Goal: Transaction & Acquisition: Purchase product/service

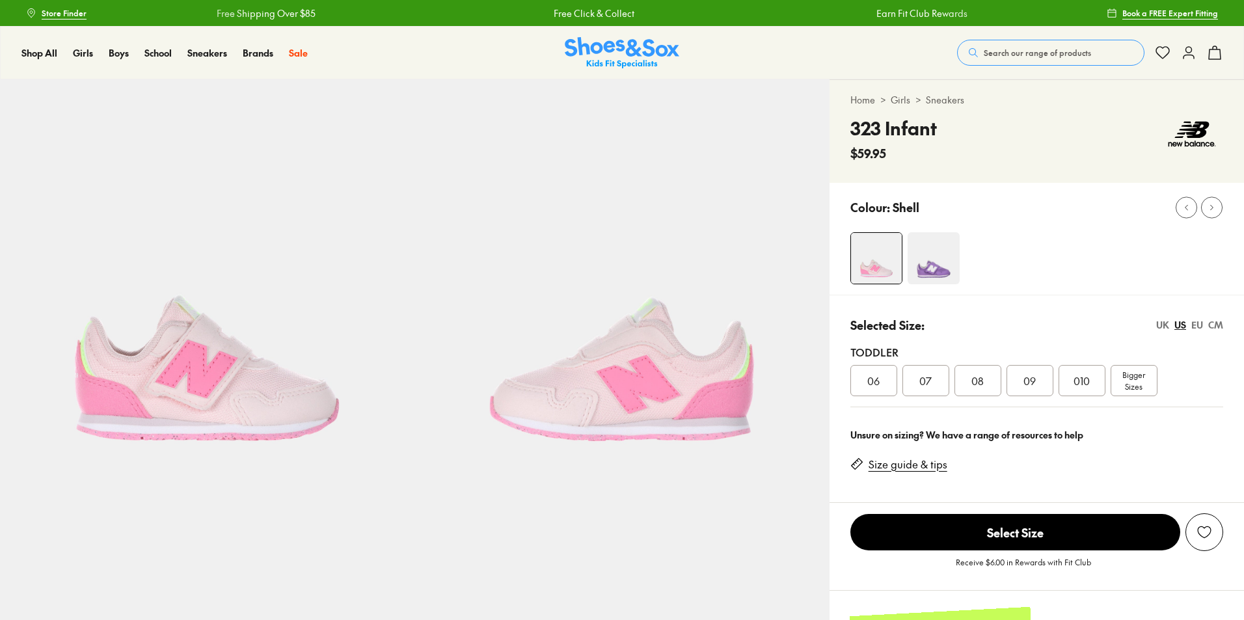
click at [1077, 377] on span "010" at bounding box center [1082, 381] width 16 height 16
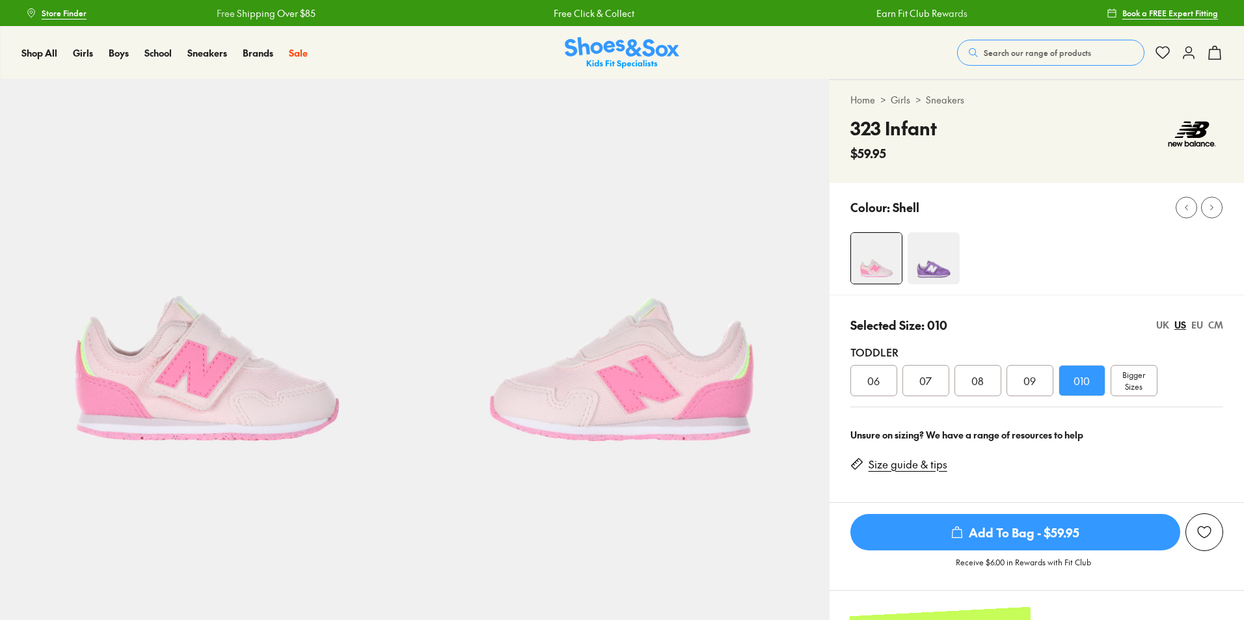
select select "*"
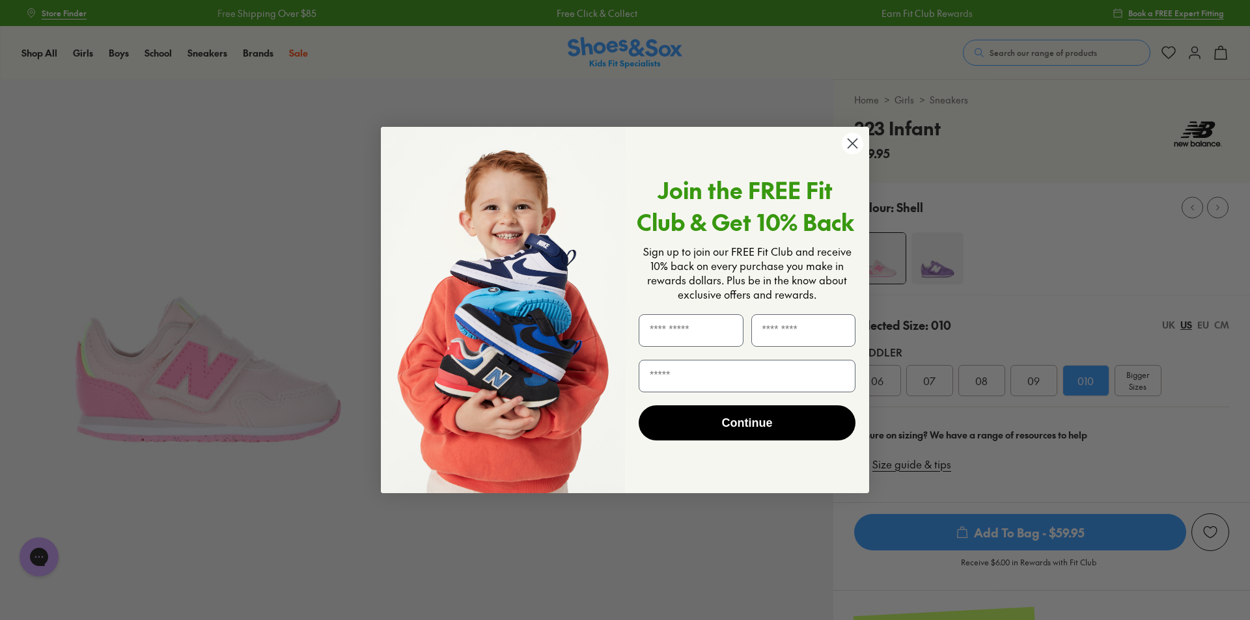
click at [851, 144] on icon "Close dialog" at bounding box center [852, 143] width 9 height 9
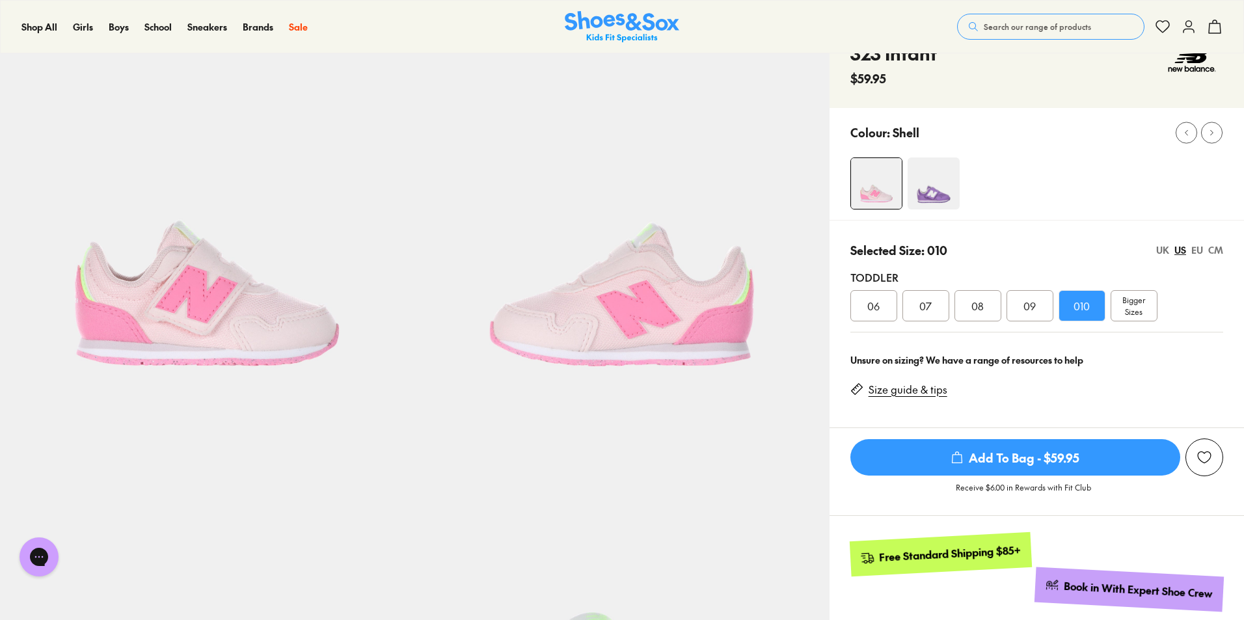
scroll to position [68, 0]
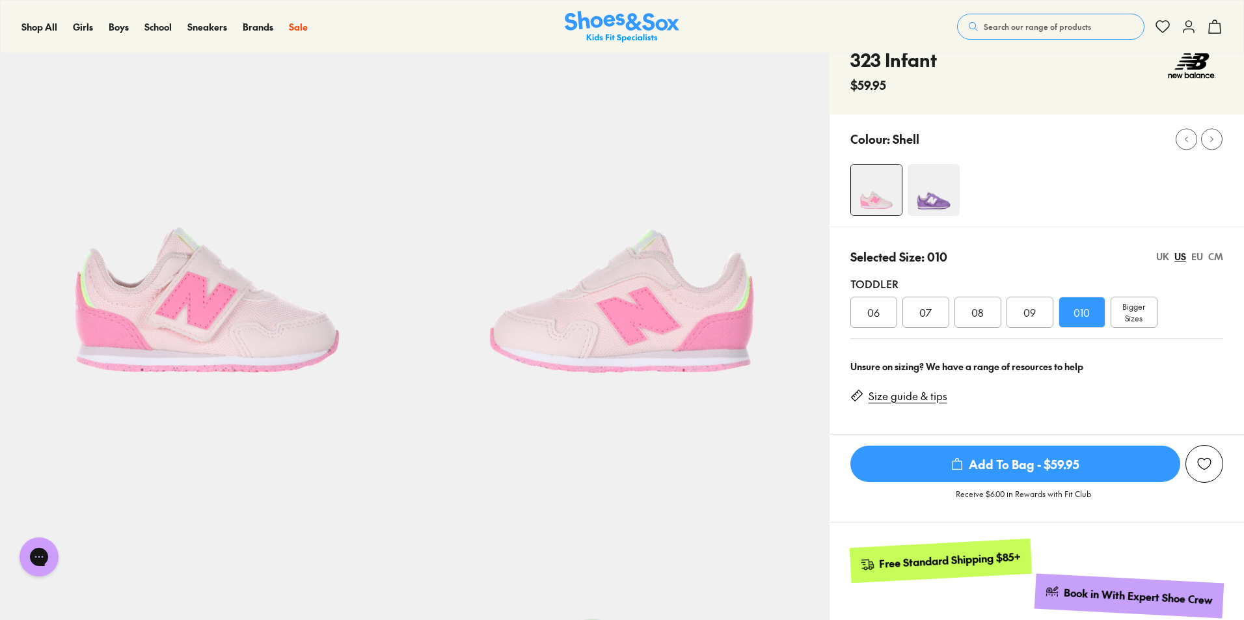
click at [939, 199] on img at bounding box center [934, 190] width 52 height 52
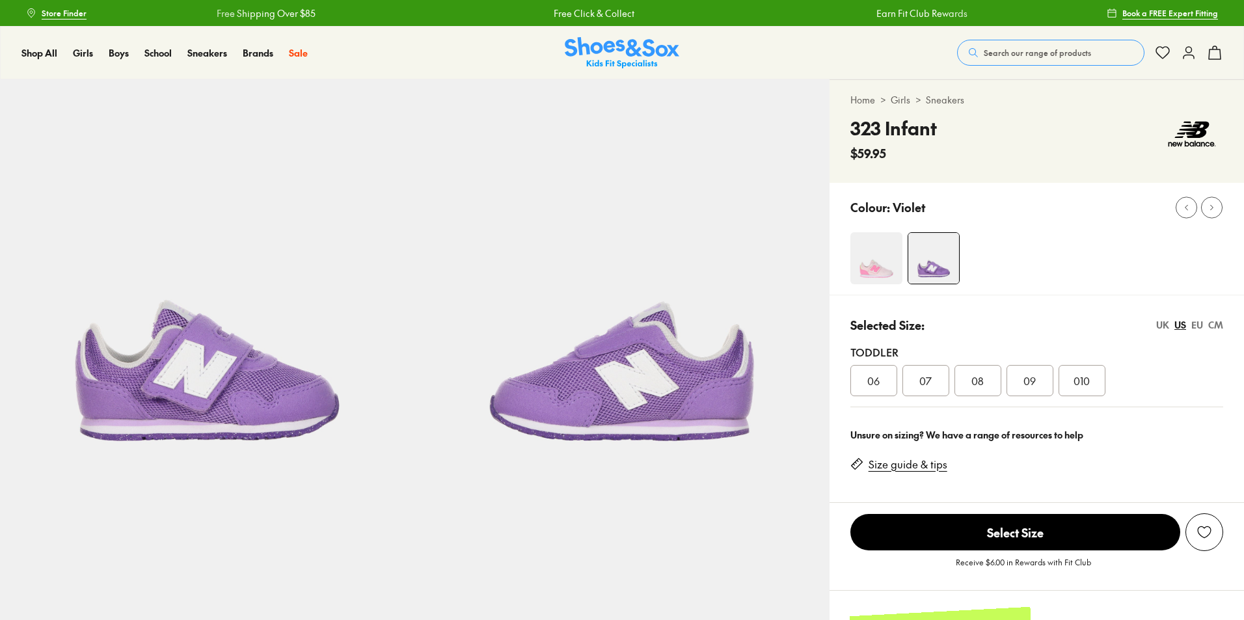
select select "*"
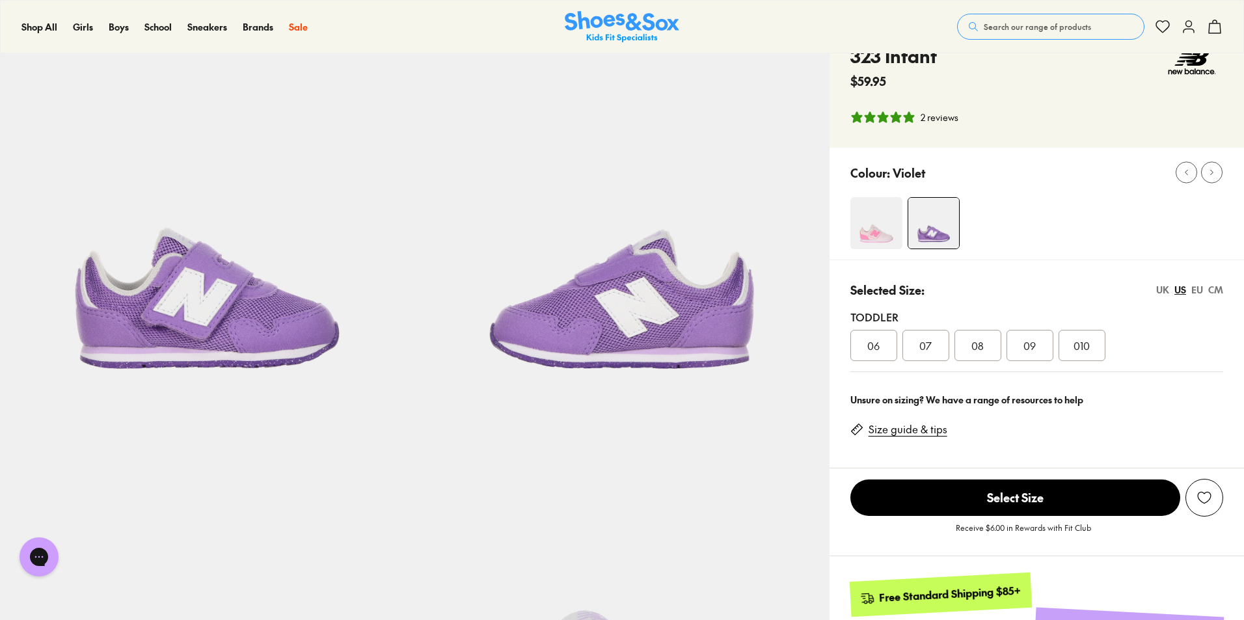
scroll to position [62, 0]
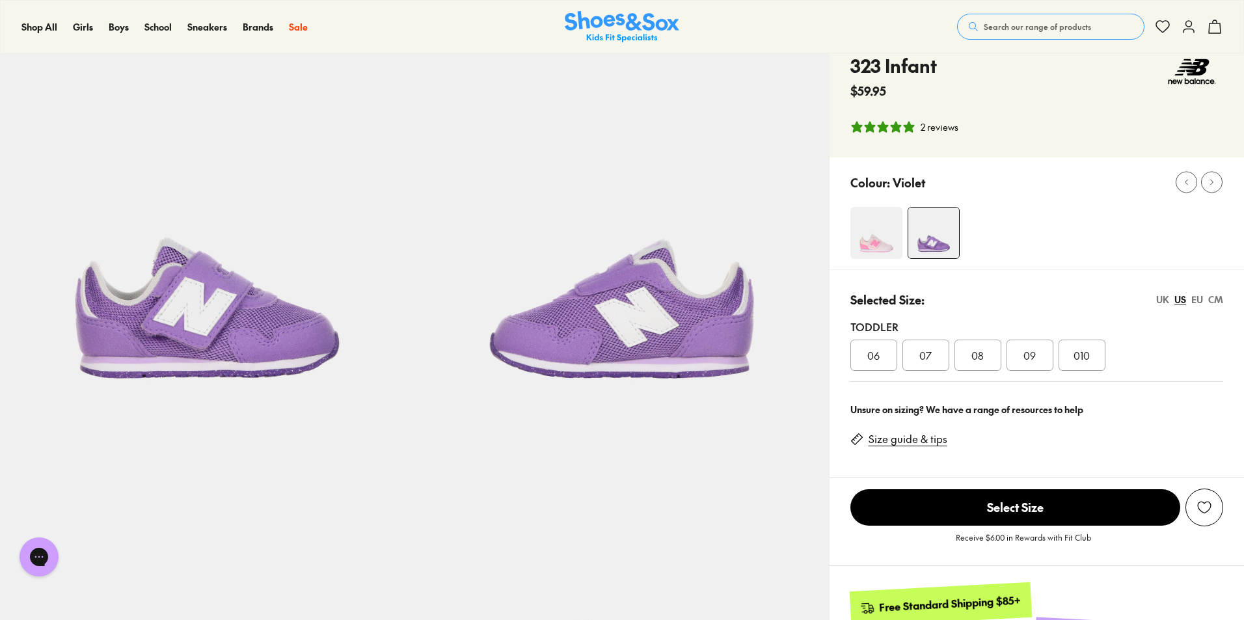
click at [871, 238] on img at bounding box center [877, 233] width 52 height 52
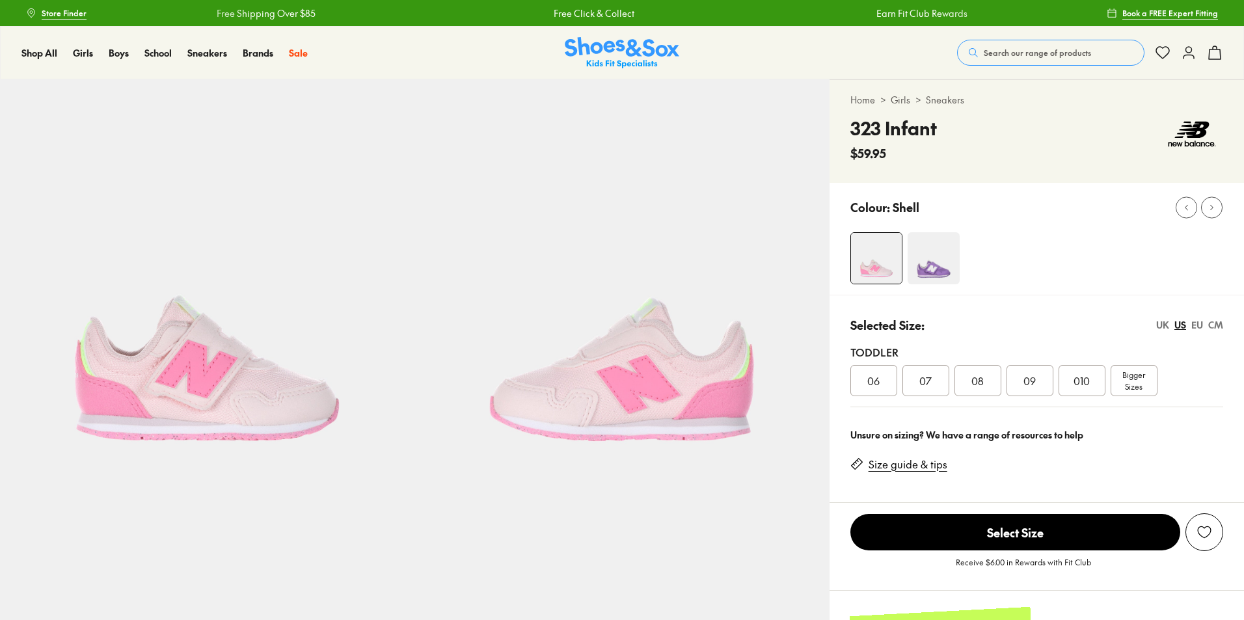
select select "*"
click at [1045, 379] on div "09" at bounding box center [1030, 380] width 47 height 31
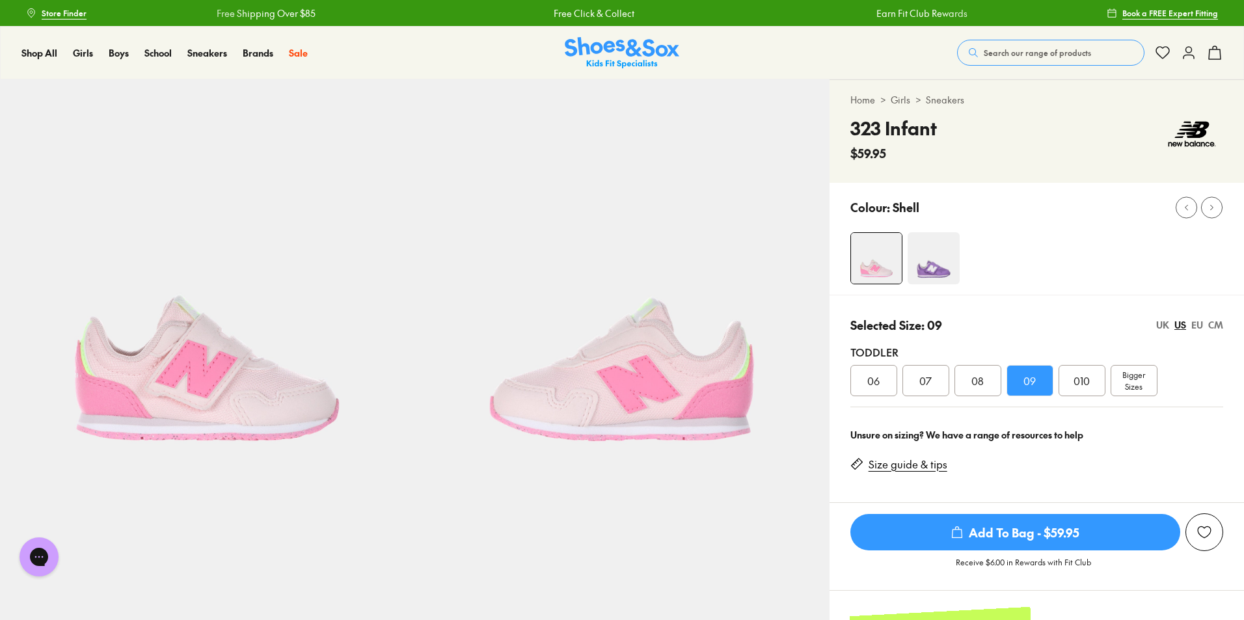
click at [1214, 327] on div "CM" at bounding box center [1216, 325] width 15 height 14
click at [1178, 321] on div "US" at bounding box center [1181, 325] width 12 height 14
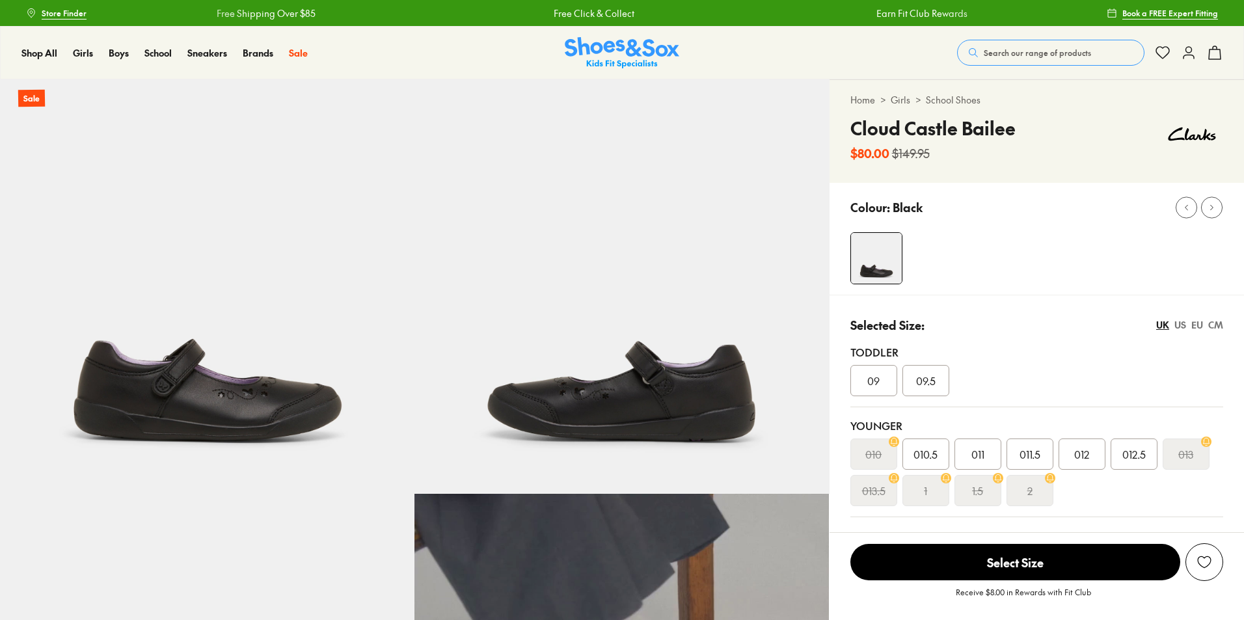
select select "*"
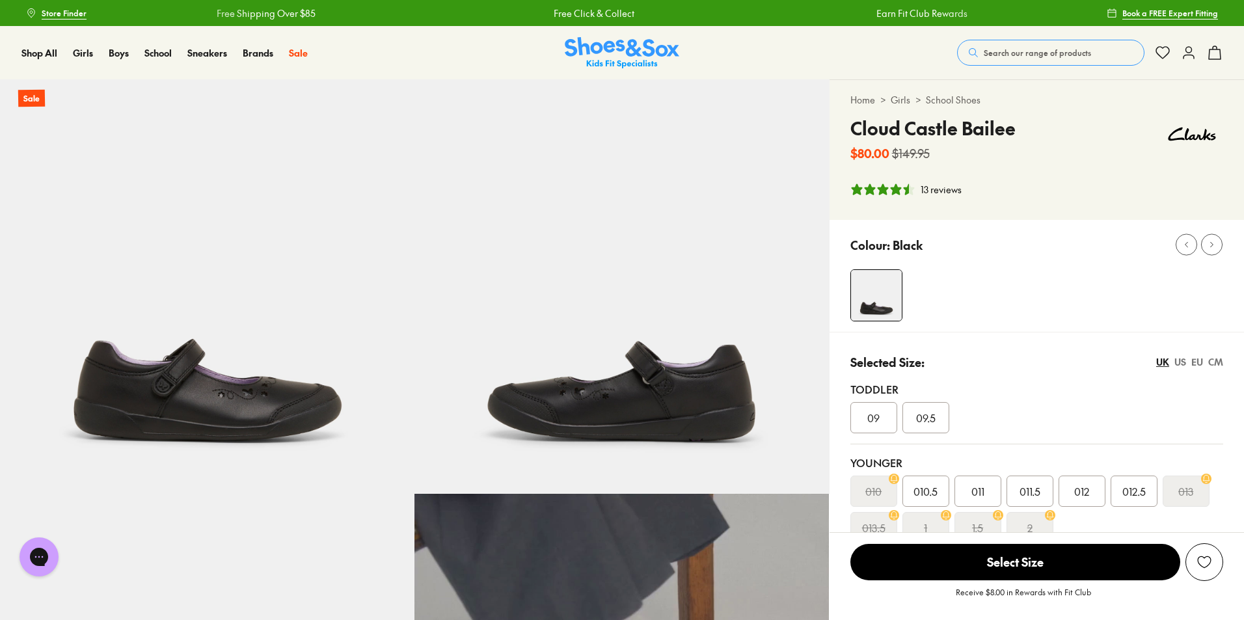
click at [1075, 57] on span "Search our range of products" at bounding box center [1037, 53] width 107 height 12
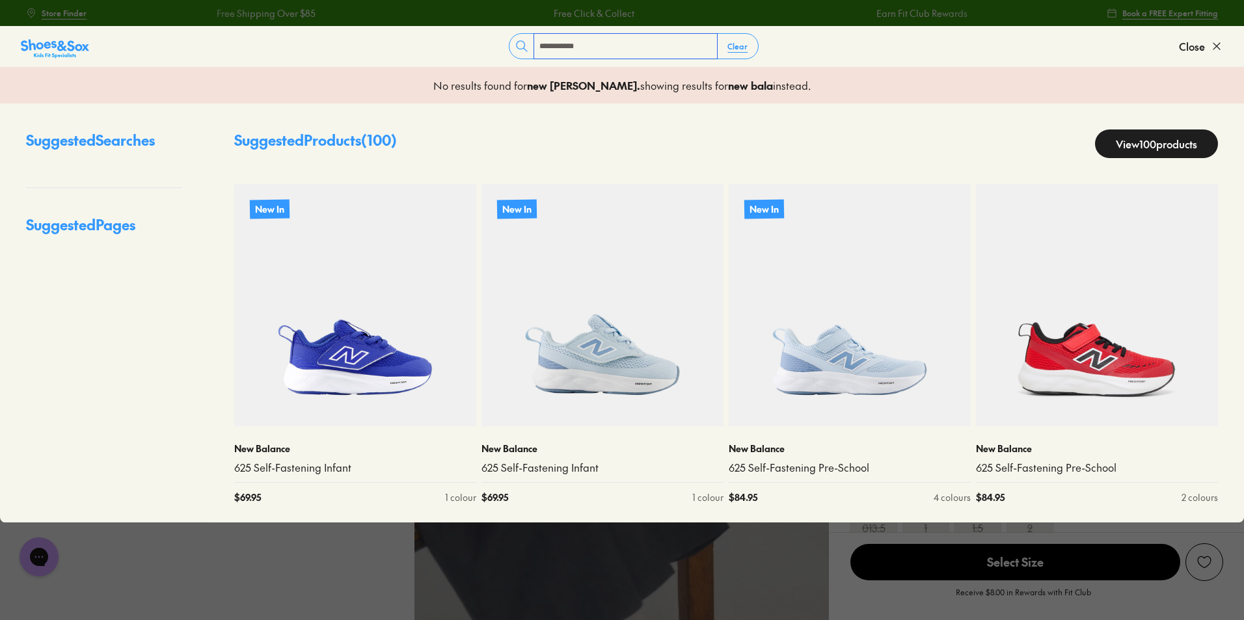
type input "**********"
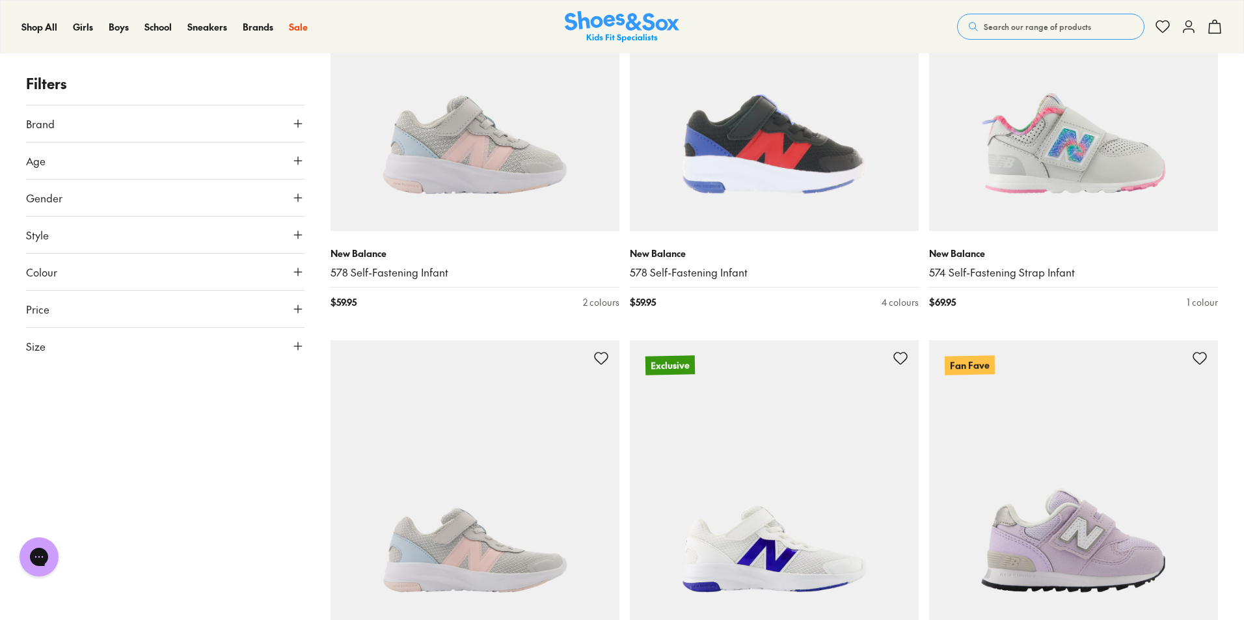
scroll to position [2651, 0]
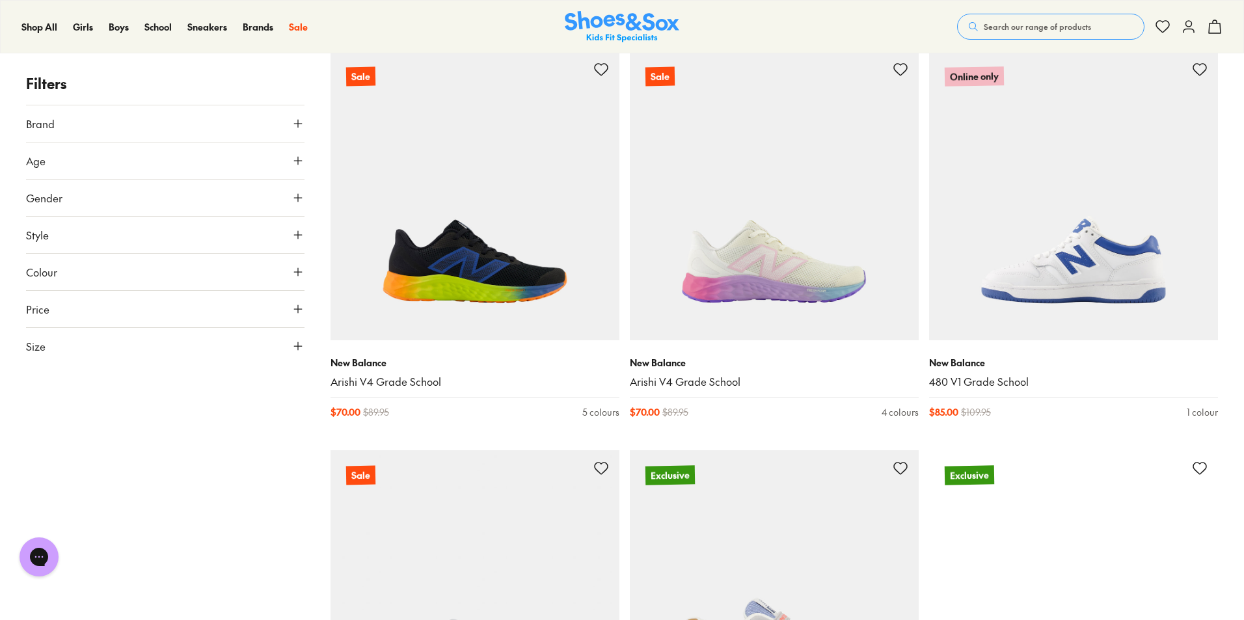
scroll to position [8665, 0]
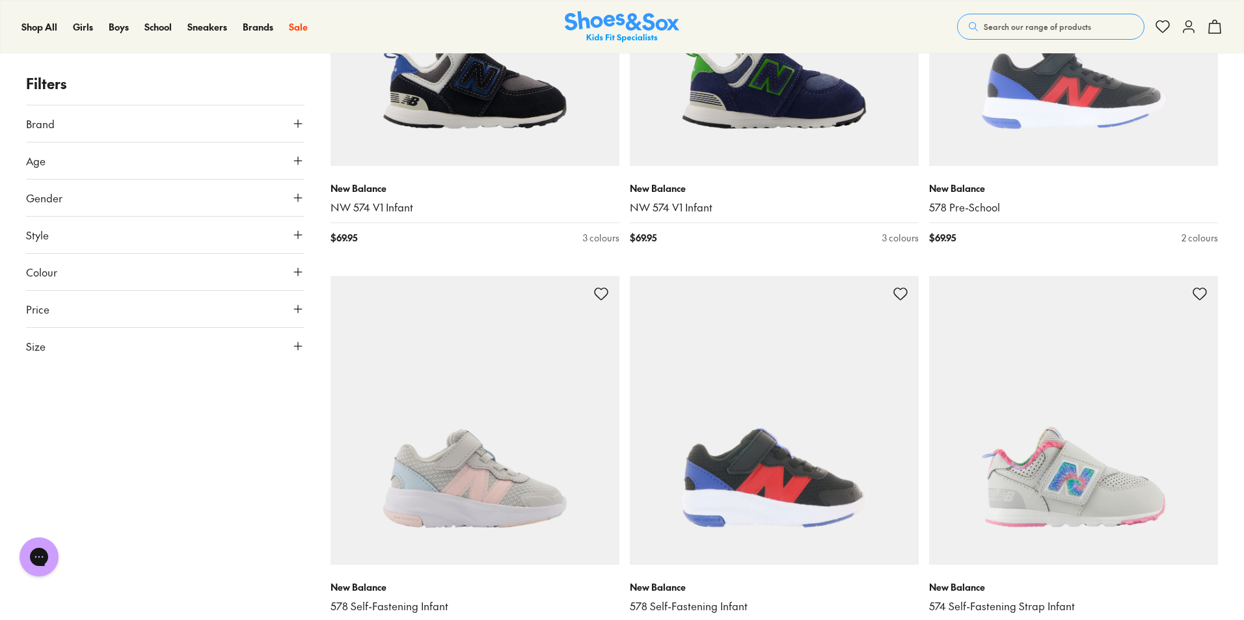
scroll to position [2355, 0]
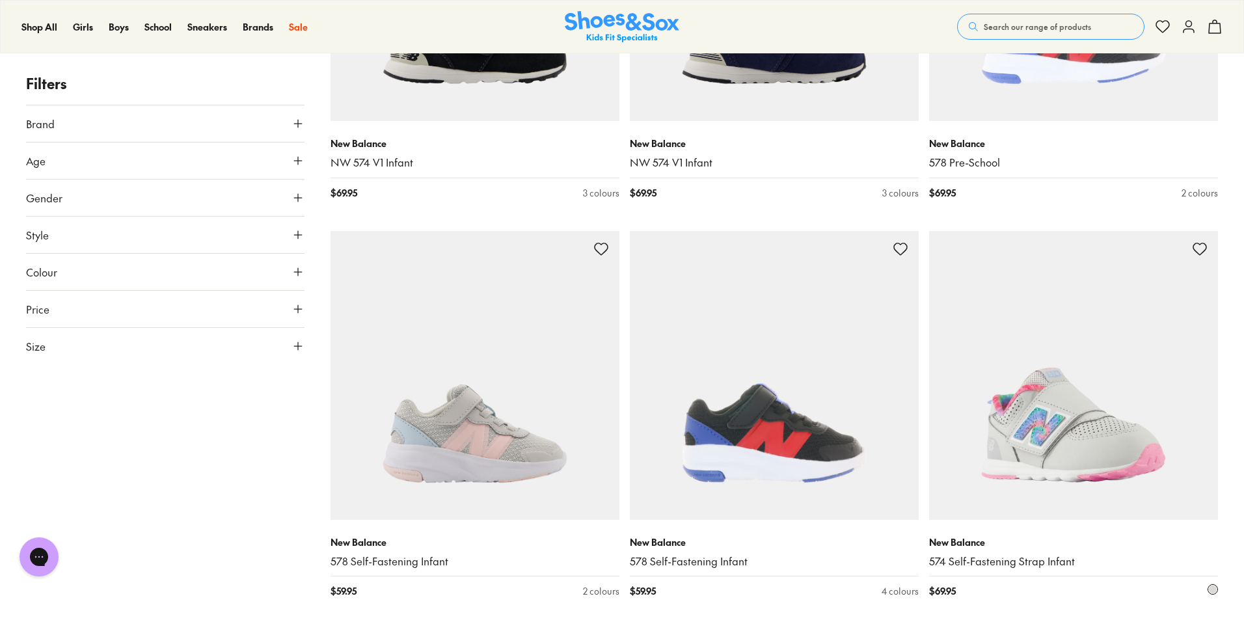
click at [1058, 429] on img at bounding box center [1073, 375] width 289 height 289
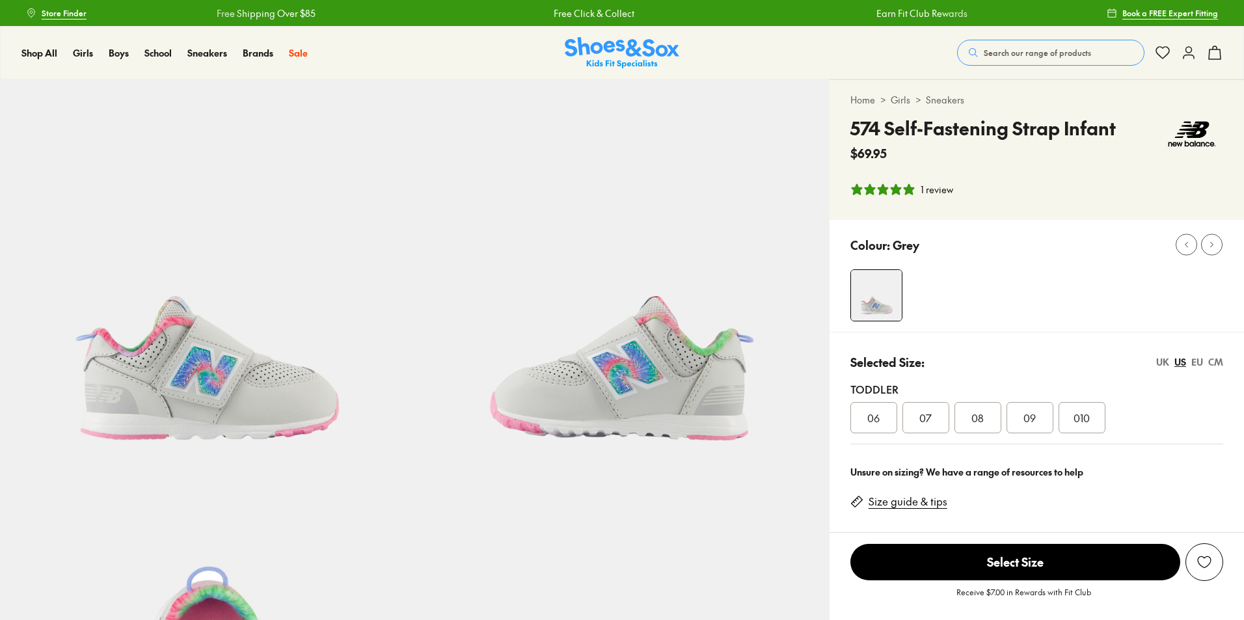
select select "*"
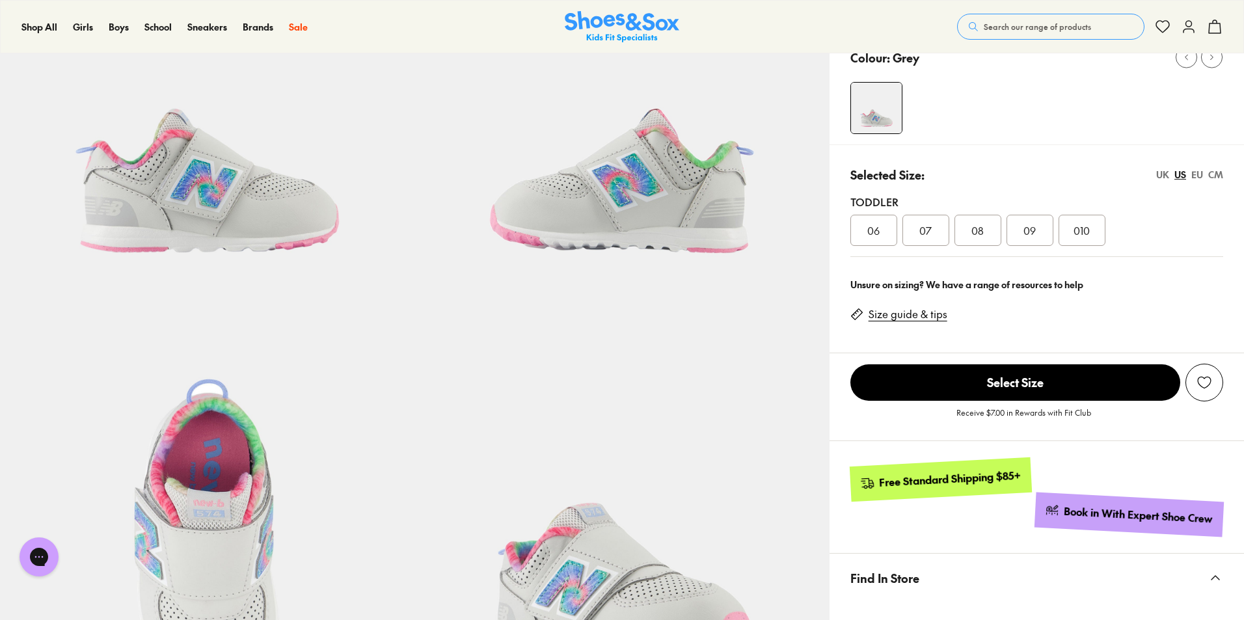
scroll to position [182, 0]
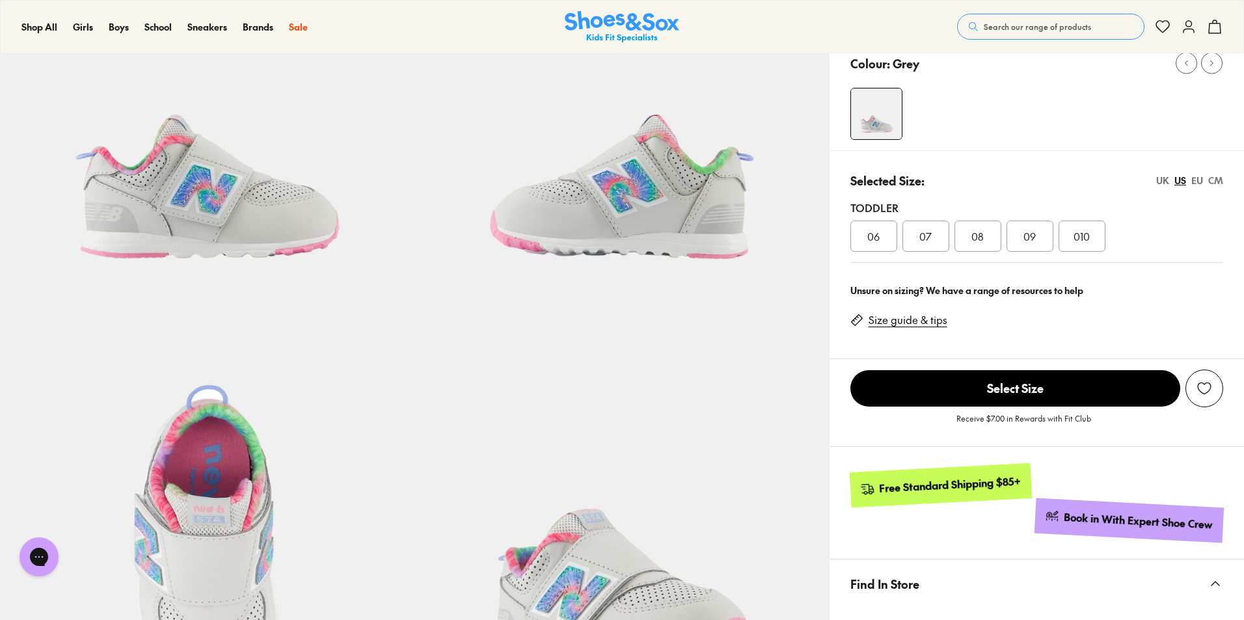
click at [1017, 236] on div "09" at bounding box center [1030, 236] width 47 height 31
